Goal: Information Seeking & Learning: Check status

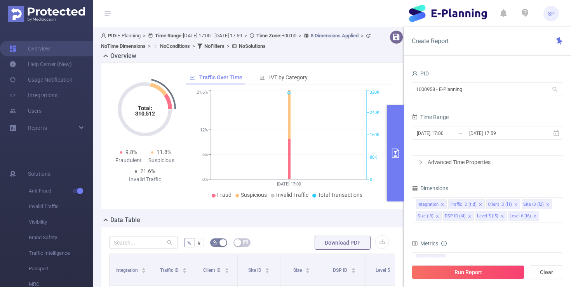
click at [359, 50] on div "PID: E-Planning > Time Range: [DATE] 17:00 - [DATE] 17:59 > Time Zone: +00:00 >…" at bounding box center [239, 40] width 276 height 21
click at [544, 271] on button "Clear" at bounding box center [546, 272] width 33 height 14
click at [469, 216] on icon "icon: close" at bounding box center [469, 216] width 4 height 4
click at [469, 216] on icon "icon: close" at bounding box center [470, 216] width 4 height 4
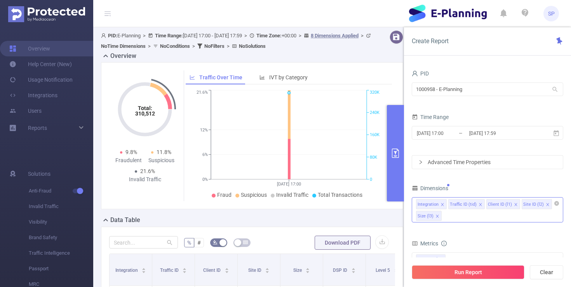
click at [450, 217] on div "Integration Traffic ID (tid) Client ID (l1) Site ID (l2) Size (l3)" at bounding box center [487, 209] width 151 height 25
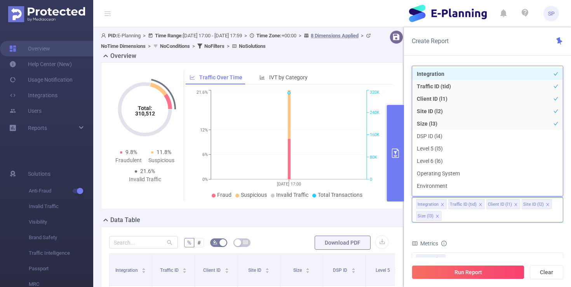
click at [436, 217] on icon "icon: close" at bounding box center [437, 215] width 3 height 3
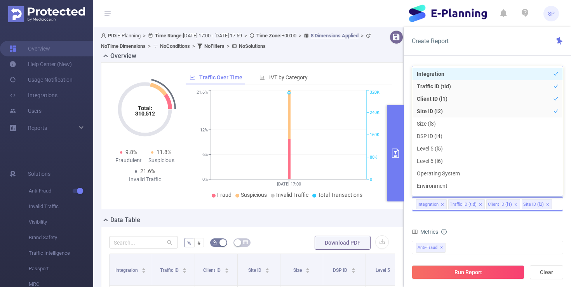
click at [539, 219] on form "Dimensions Integration Traffic ID (tid) Client ID (l1) Site ID (l2) Metrics Tot…" at bounding box center [487, 268] width 151 height 173
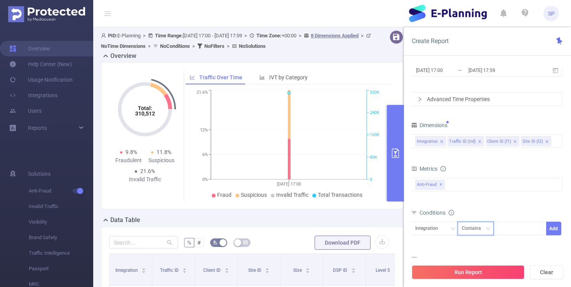
click at [465, 229] on div "Contains" at bounding box center [474, 228] width 24 height 13
click at [445, 229] on div "Integration" at bounding box center [434, 228] width 38 height 13
click at [439, 202] on li "Client ID (l1)" at bounding box center [434, 200] width 47 height 12
click at [515, 232] on div at bounding box center [519, 228] width 45 height 13
paste input "928178"
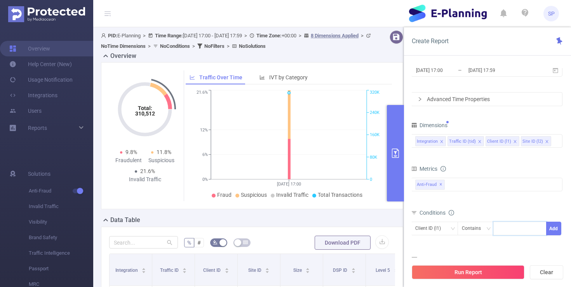
type input "928178"
click at [559, 228] on button "Add" at bounding box center [553, 228] width 15 height 14
click at [433, 76] on span "[DATE] 17:00 _ [DATE] 17:59" at bounding box center [486, 70] width 151 height 14
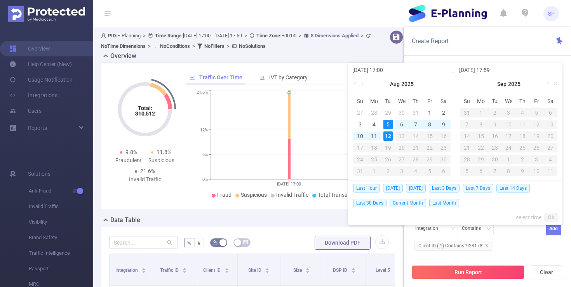
click at [486, 188] on span "Last 7 Days" at bounding box center [477, 188] width 31 height 9
type input "[DATE] 00:00"
type input "[DATE] 23:59"
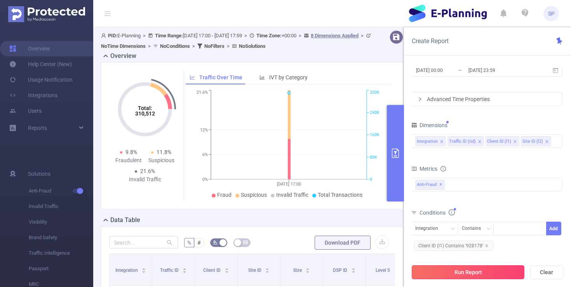
click at [464, 278] on button "Run Report" at bounding box center [468, 272] width 113 height 14
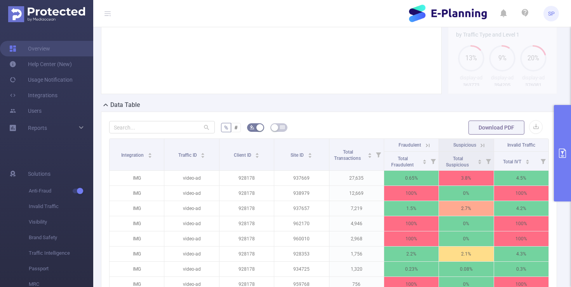
scroll to position [116, 0]
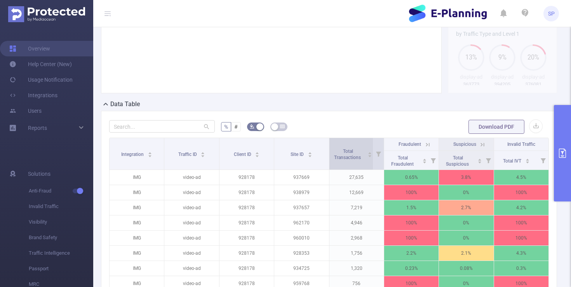
click at [354, 153] on span "Total Transactions" at bounding box center [348, 153] width 34 height 14
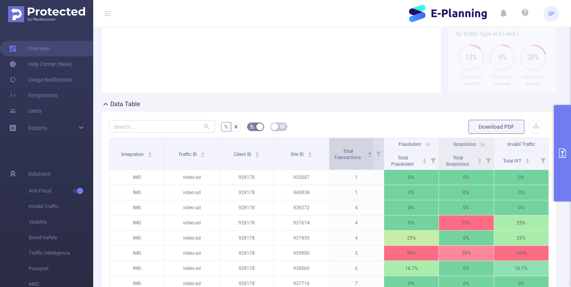
click at [354, 153] on span "Total Transactions" at bounding box center [348, 153] width 34 height 14
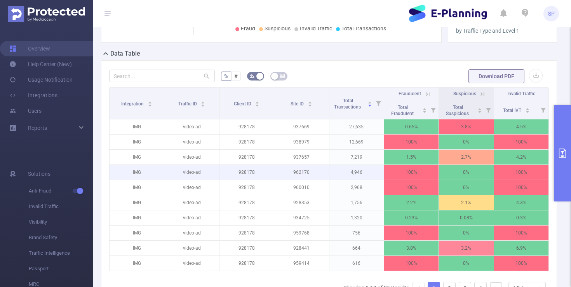
scroll to position [170, 0]
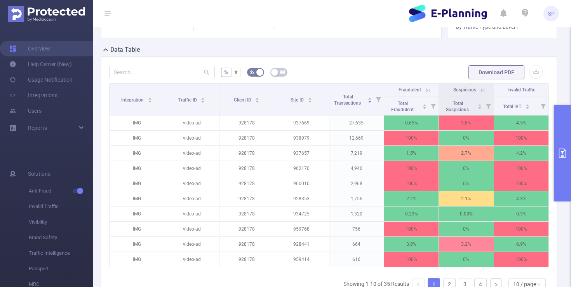
click at [367, 59] on div "% # Download PDF Integration Traffic ID Client ID Site ID Total Transactions Fr…" at bounding box center [329, 191] width 456 height 271
click at [356, 51] on div "Data Table" at bounding box center [332, 50] width 462 height 11
click at [440, 64] on form "% # Download PDF" at bounding box center [329, 72] width 440 height 16
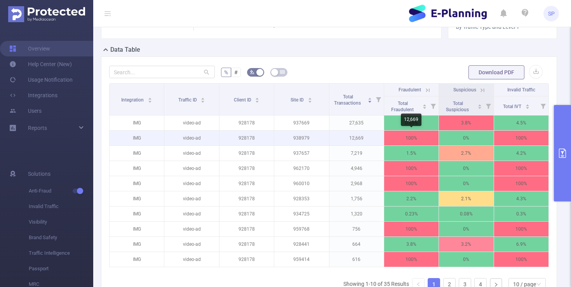
scroll to position [187, 0]
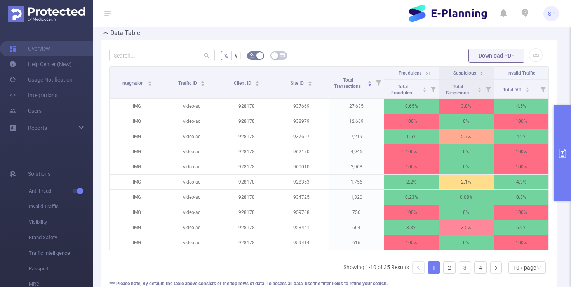
click at [443, 265] on ul "Showing 1-10 of 35 Results 1 2 3 4 10 / page" at bounding box center [445, 267] width 205 height 12
click at [445, 265] on link "2" at bounding box center [449, 267] width 12 height 12
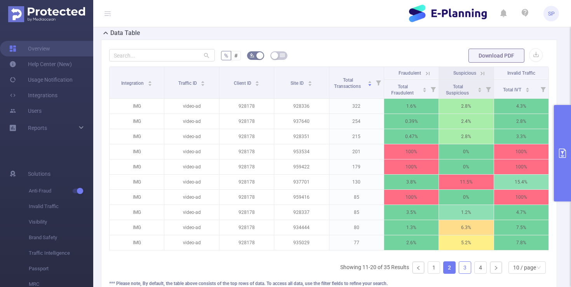
click at [464, 267] on link "3" at bounding box center [465, 267] width 12 height 12
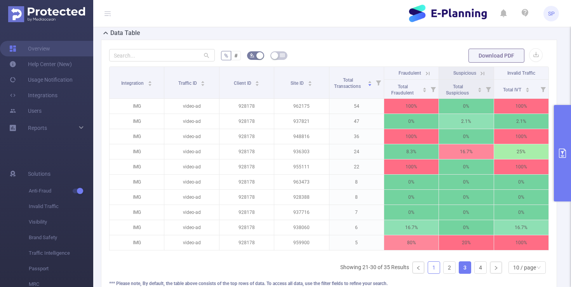
click at [432, 269] on link "1" at bounding box center [434, 267] width 12 height 12
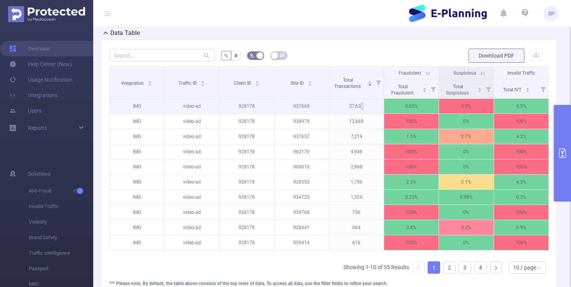
click at [363, 107] on p "27,635" at bounding box center [356, 106] width 54 height 15
copy p "5"
click at [359, 107] on p "27,635" at bounding box center [356, 106] width 54 height 15
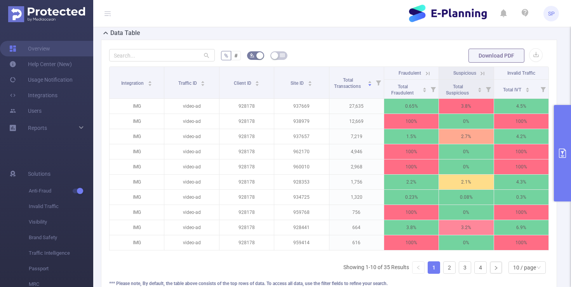
click at [564, 139] on button "primary" at bounding box center [562, 153] width 17 height 96
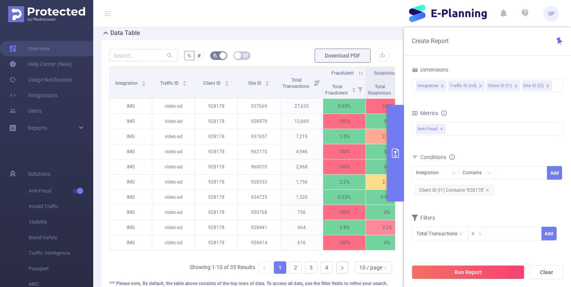
click at [396, 142] on button "primary" at bounding box center [395, 153] width 17 height 96
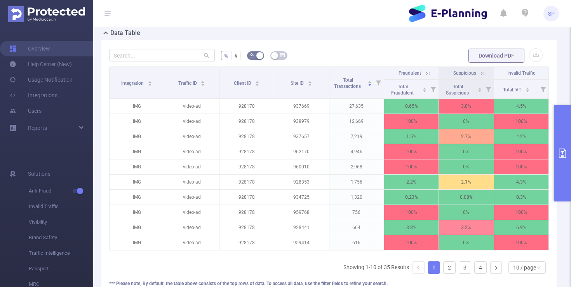
click at [417, 49] on form "% # Download PDF" at bounding box center [329, 56] width 440 height 16
click at [426, 73] on icon at bounding box center [427, 73] width 7 height 7
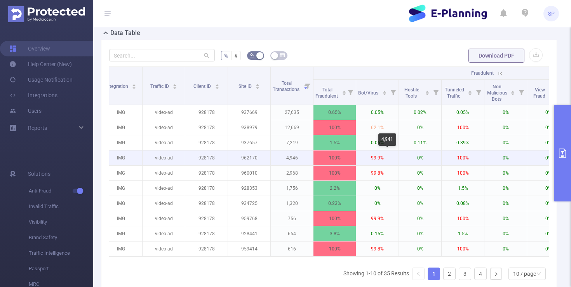
scroll to position [0, 54]
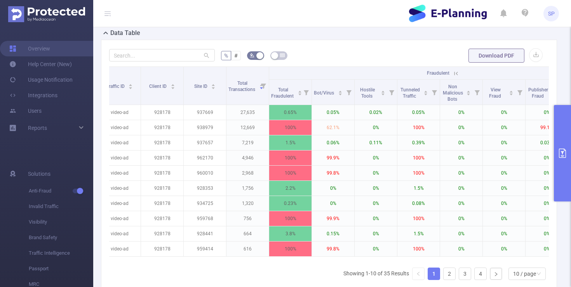
click at [318, 14] on header "SP" at bounding box center [285, 13] width 571 height 27
